Goal: Task Accomplishment & Management: Manage account settings

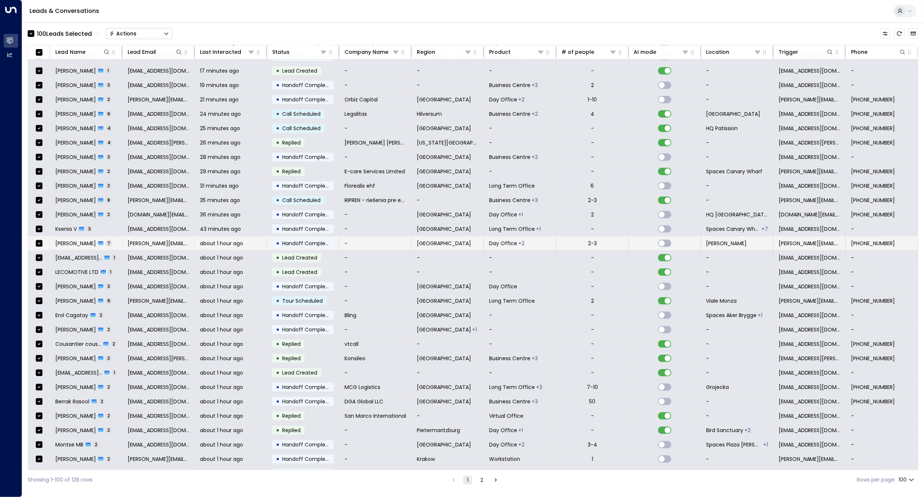
scroll to position [197, 0]
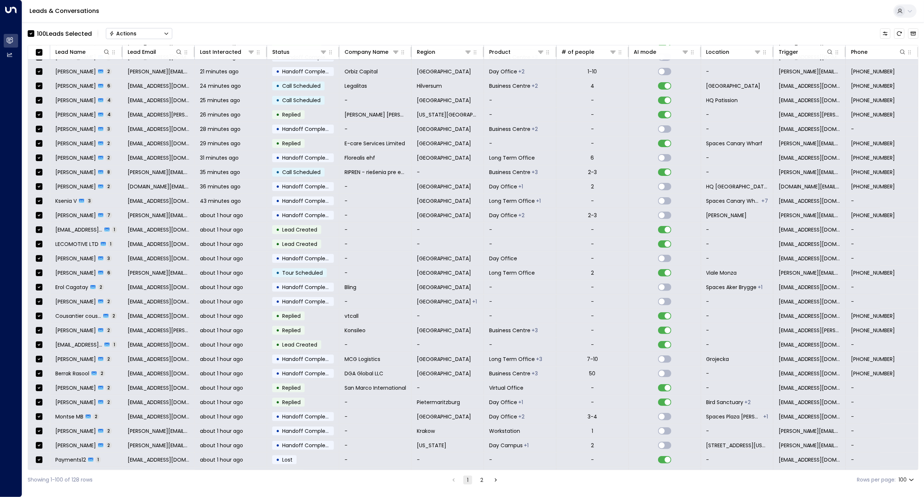
click at [511, 483] on div "Showing 1-100 of 128 rows 1 2 Rows per page: 100 ***" at bounding box center [473, 480] width 891 height 20
click at [154, 17] on div "Leads & Conversations" at bounding box center [473, 11] width 902 height 23
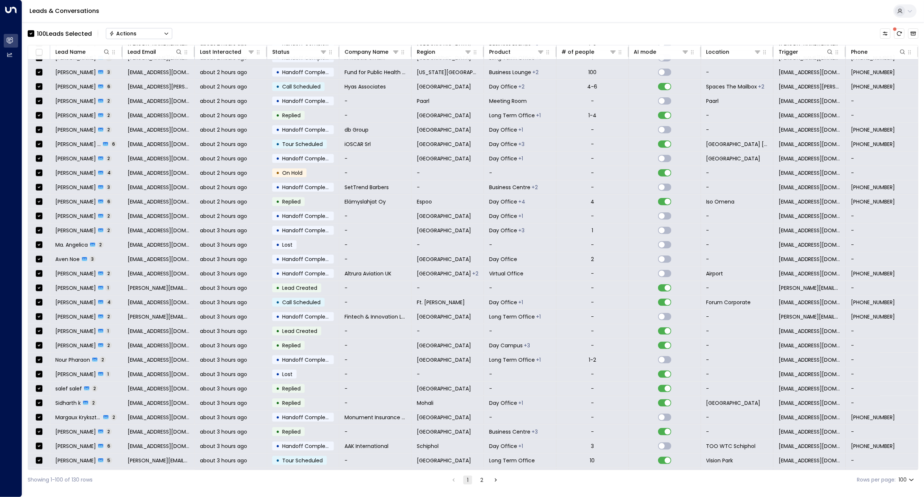
scroll to position [787, 0]
click at [292, 52] on icon at bounding box center [292, 52] width 4 height 4
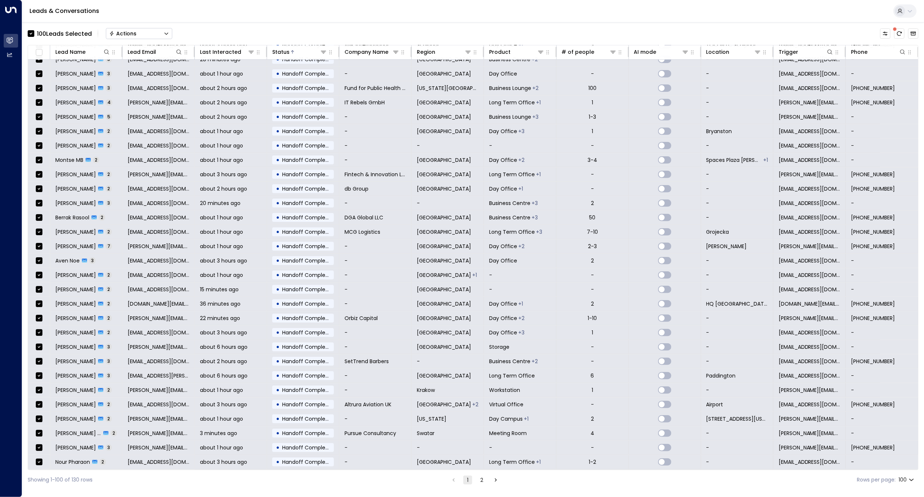
scroll to position [443, 0]
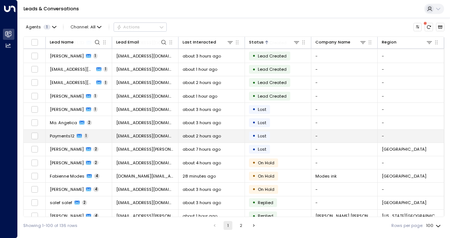
scroll to position [836, 0]
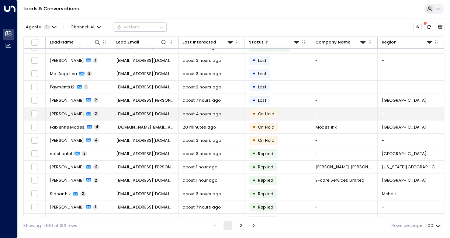
drag, startPoint x: 79, startPoint y: 106, endPoint x: 67, endPoint y: 106, distance: 11.8
click at [67, 111] on span "[PERSON_NAME]" at bounding box center [67, 114] width 34 height 6
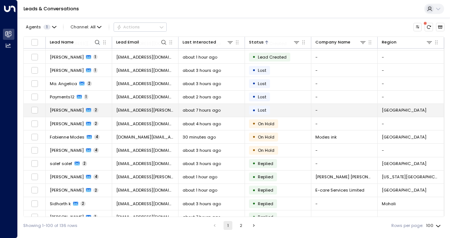
scroll to position [836, 0]
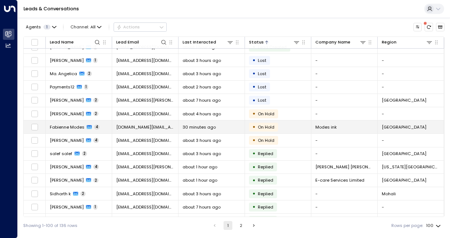
click at [65, 124] on span "Fabienne Modes" at bounding box center [67, 127] width 35 height 6
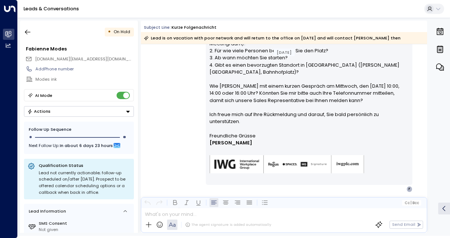
scroll to position [817, 0]
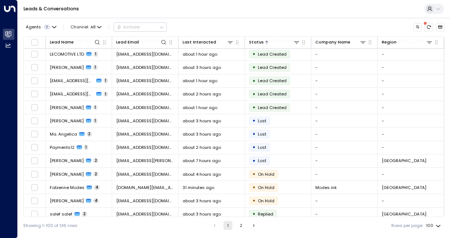
scroll to position [787, 0]
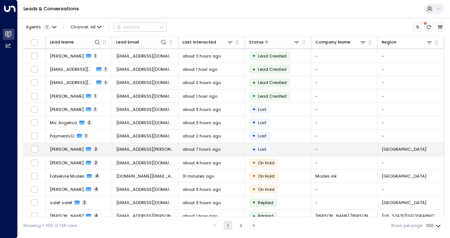
click at [62, 146] on span "[PERSON_NAME]" at bounding box center [67, 149] width 34 height 6
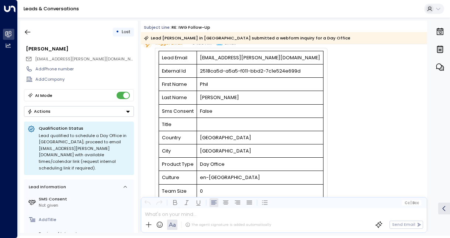
scroll to position [49, 0]
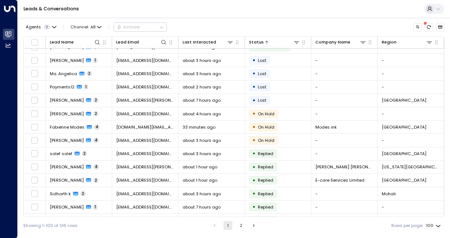
scroll to position [885, 0]
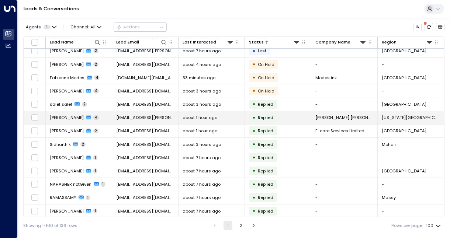
click at [64, 115] on span "[PERSON_NAME]" at bounding box center [67, 118] width 34 height 6
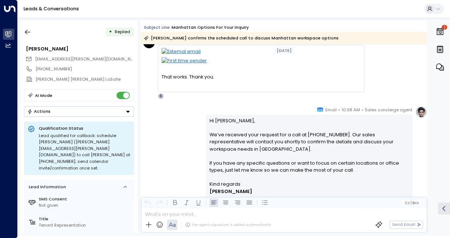
scroll to position [315, 0]
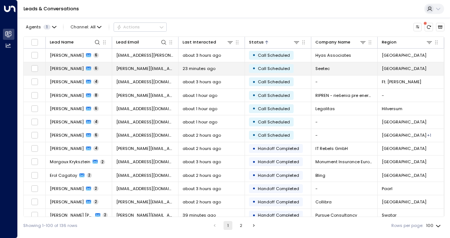
click at [64, 69] on span "[PERSON_NAME]" at bounding box center [67, 69] width 34 height 6
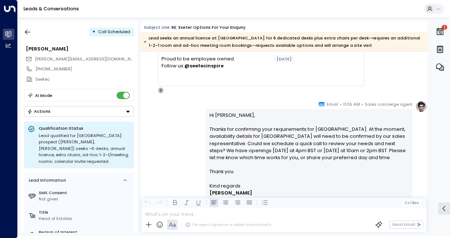
scroll to position [630, 0]
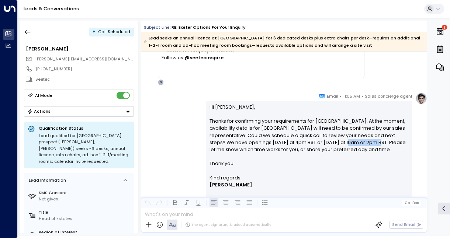
drag, startPoint x: 374, startPoint y: 141, endPoint x: 343, endPoint y: 144, distance: 30.4
click at [343, 144] on p "Hi [PERSON_NAME], Thanks for confirming your requirements for [GEOGRAPHIC_DATA]…" at bounding box center [310, 139] width 200 height 71
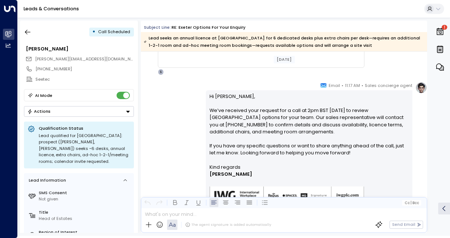
scroll to position [975, 0]
drag, startPoint x: 380, startPoint y: 116, endPoint x: 225, endPoint y: 125, distance: 154.5
click at [225, 125] on p "Hi [PERSON_NAME], We’ve received your request for a call at 2pm BST [DATE] to r…" at bounding box center [310, 128] width 200 height 71
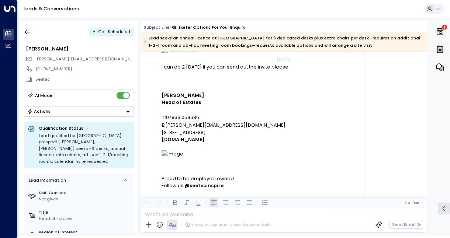
scroll to position [827, 0]
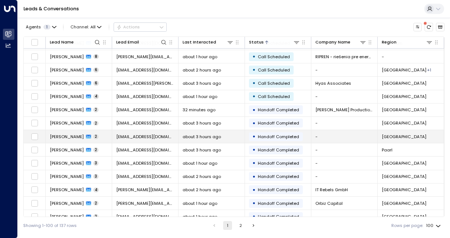
scroll to position [49, 0]
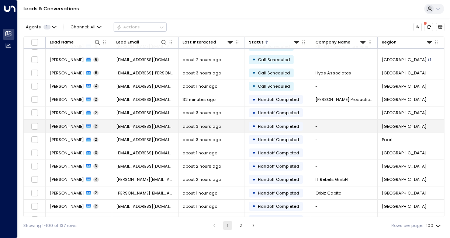
click at [69, 125] on span "[PERSON_NAME]" at bounding box center [67, 127] width 34 height 6
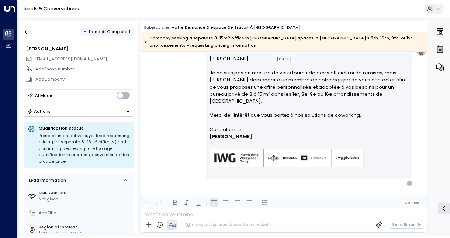
scroll to position [210, 0]
